Goal: Information Seeking & Learning: Learn about a topic

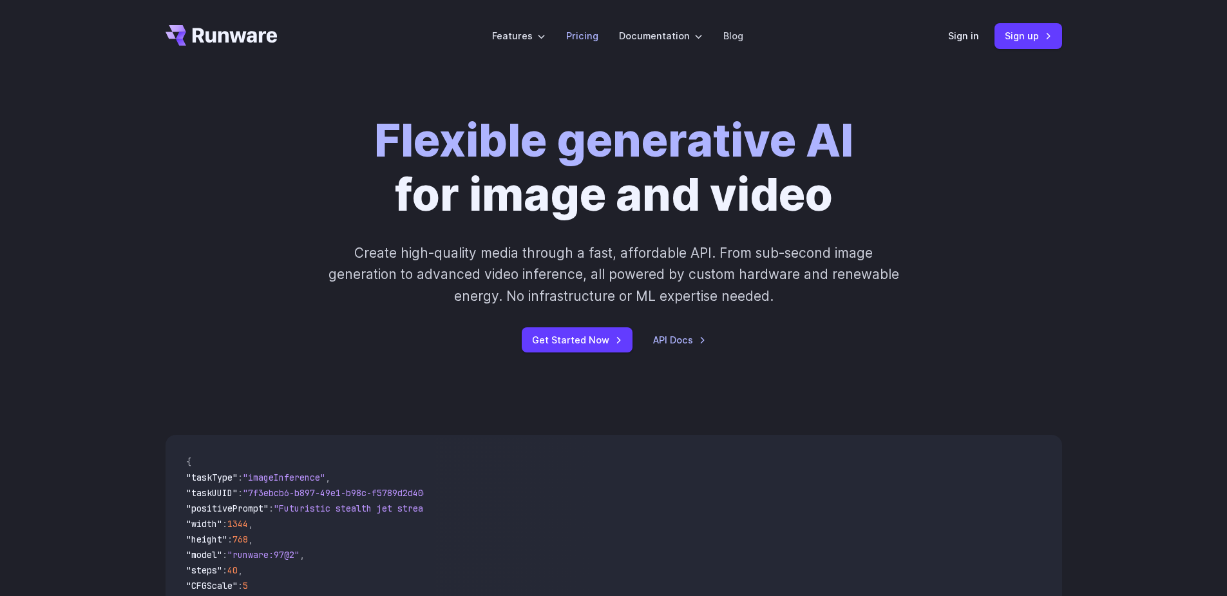
click at [579, 33] on link "Pricing" at bounding box center [582, 35] width 32 height 15
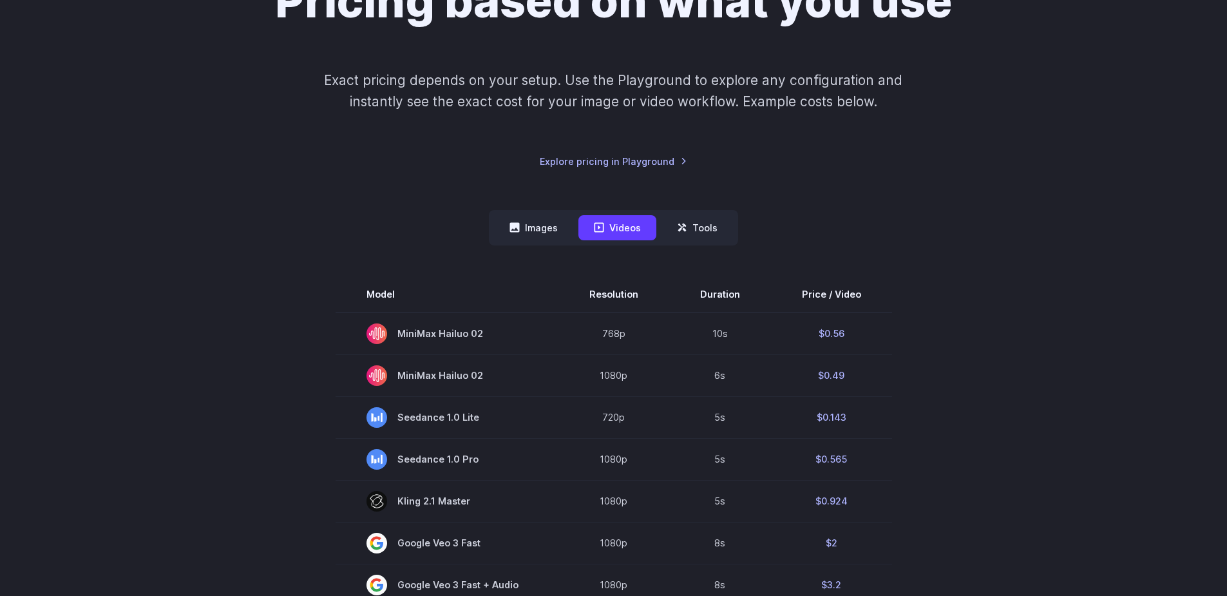
scroll to position [129, 0]
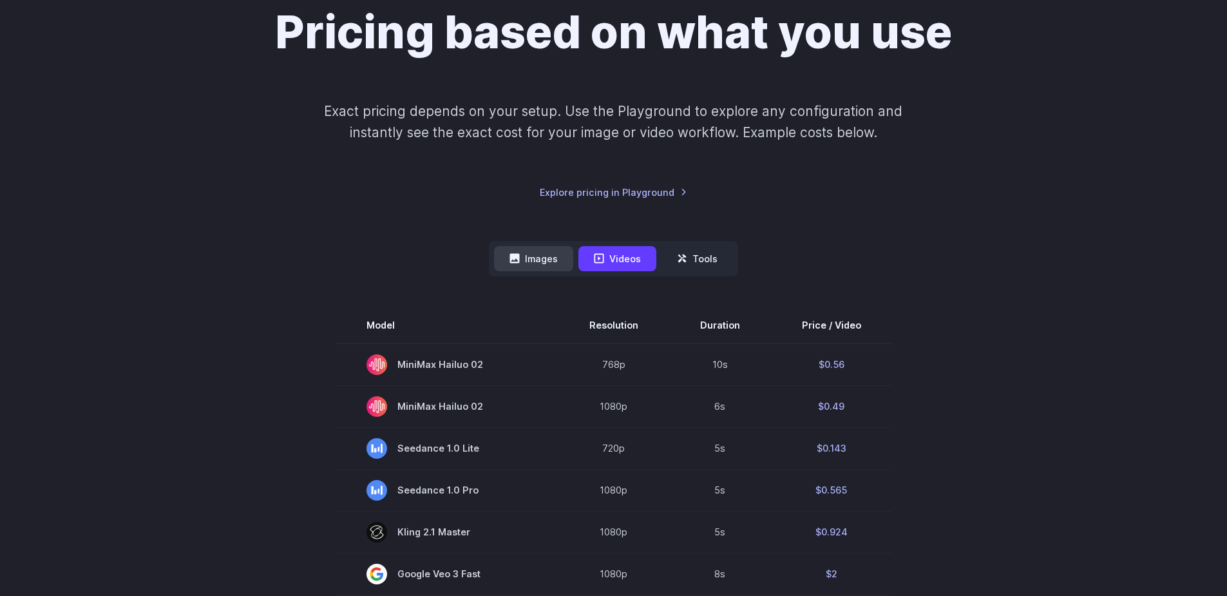
click at [535, 264] on button "Images" at bounding box center [533, 258] width 79 height 25
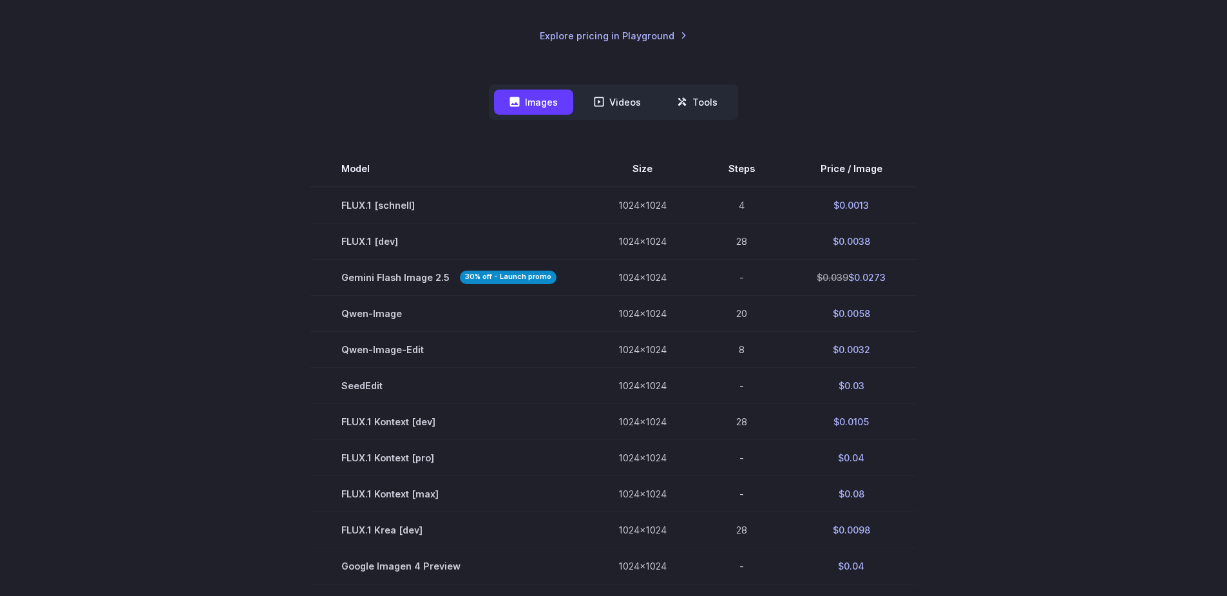
scroll to position [322, 0]
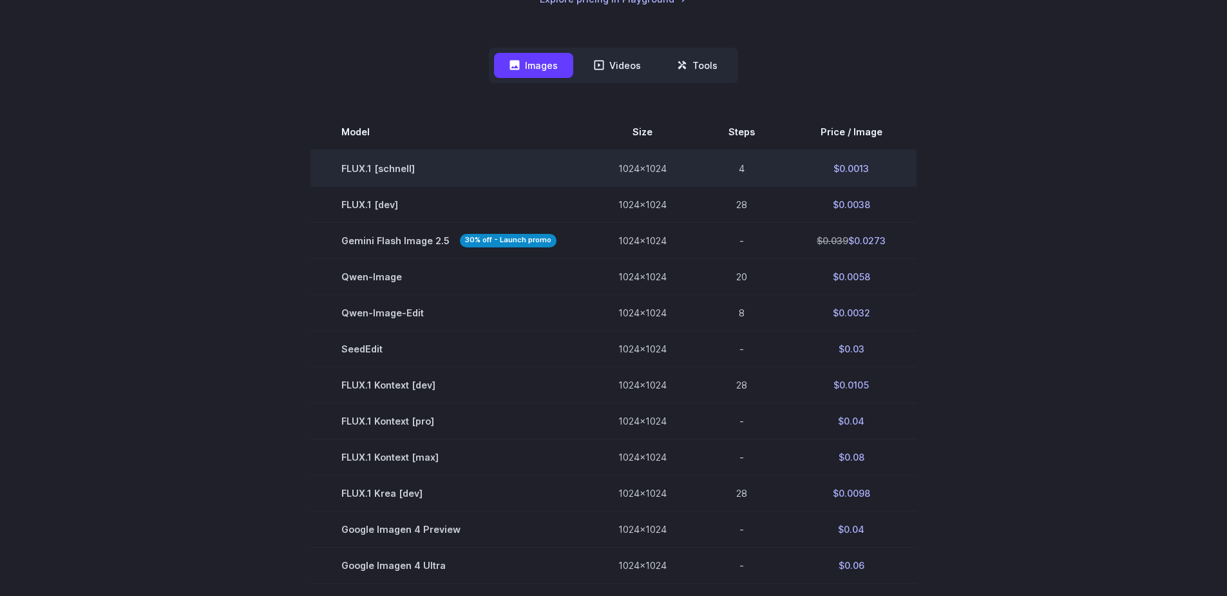
click at [847, 164] on td "$0.0013" at bounding box center [851, 168] width 131 height 37
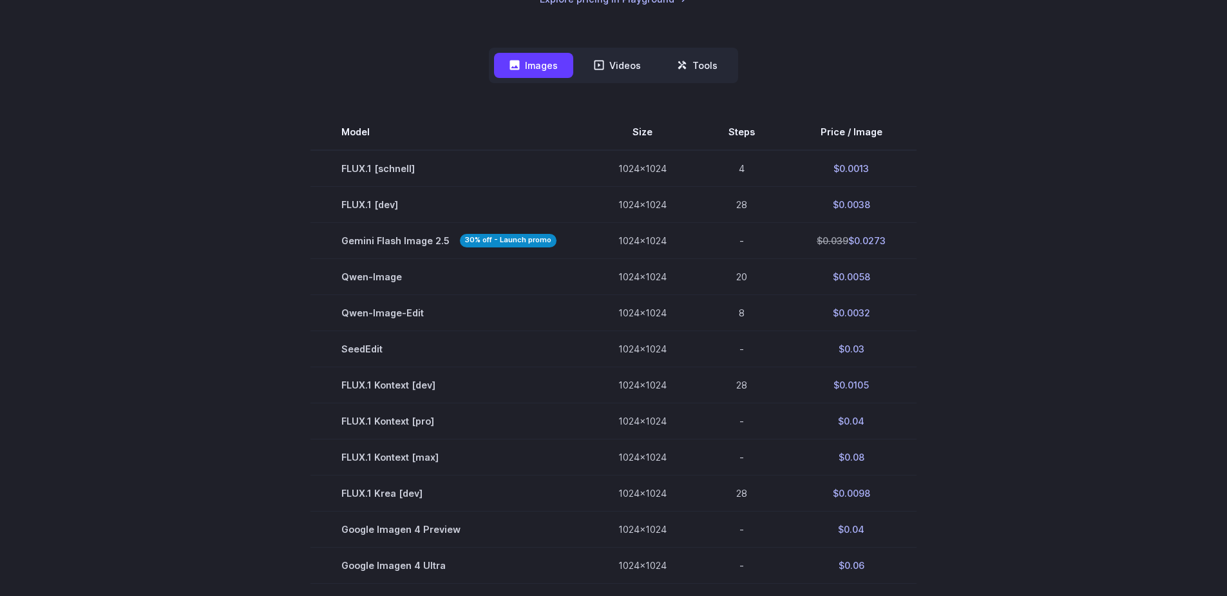
click at [999, 327] on section "Model Size Steps Price / Image FLUX.1 [schnell] 1024x1024 4 $0.0013 FLUX.1 [dev…" at bounding box center [614, 475] width 896 height 722
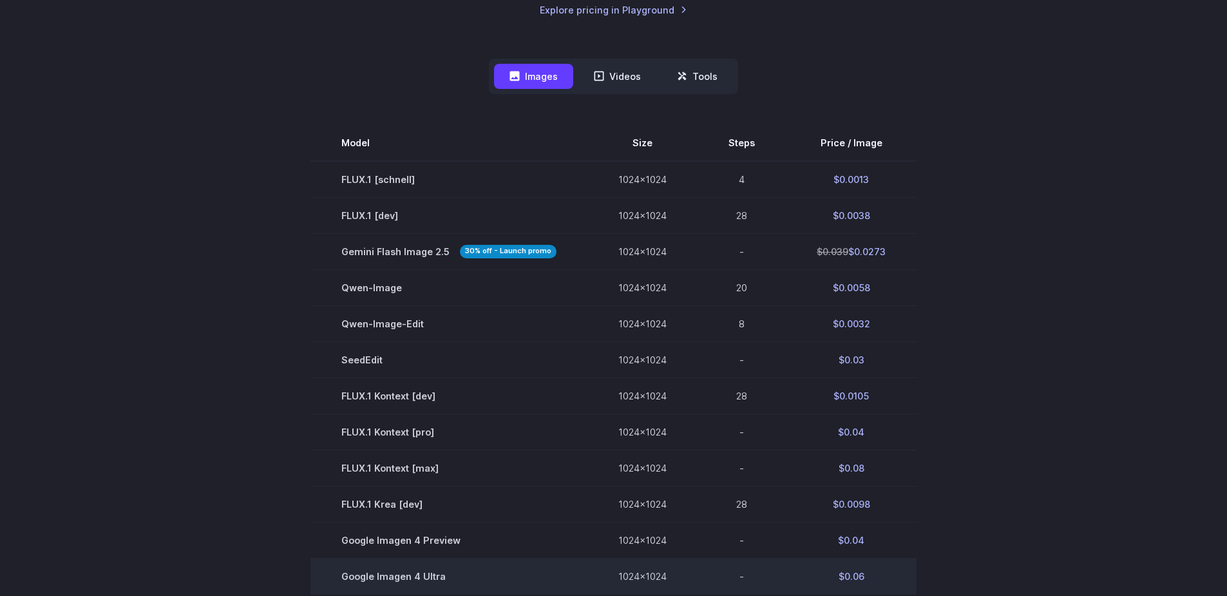
scroll to position [129, 0]
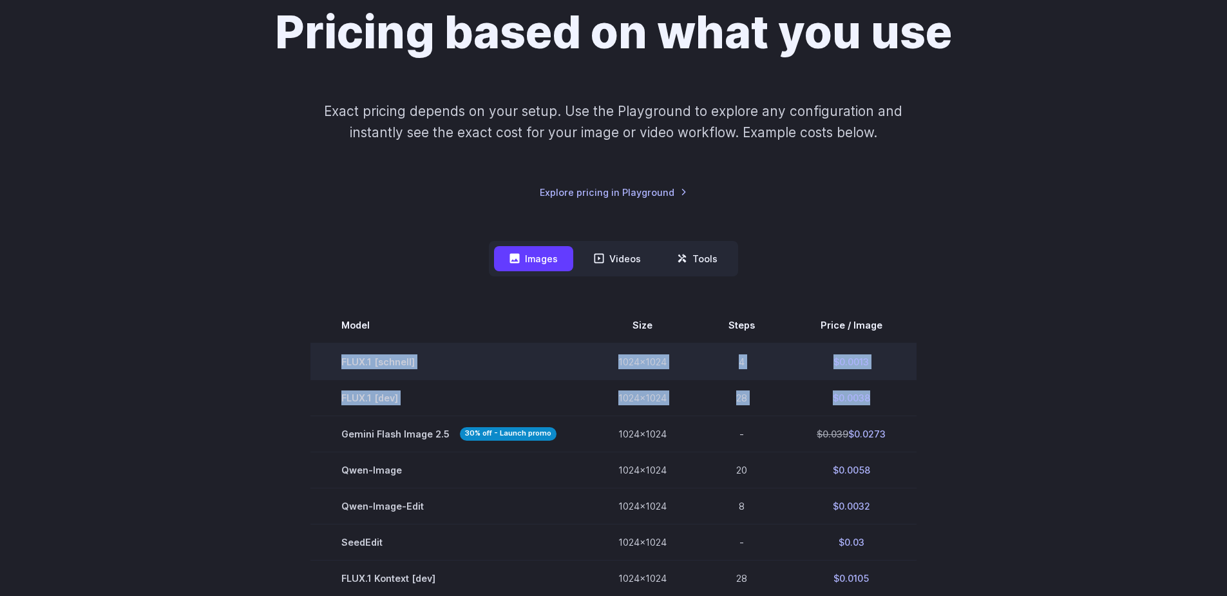
drag, startPoint x: 873, startPoint y: 391, endPoint x: 327, endPoint y: 352, distance: 546.9
copy tbody "FLUX.1 [schnell] 1024x1024 4 $0.0013 FLUX.1 [dev] 1024x1024 28 $0.0038"
